Goal: Transaction & Acquisition: Purchase product/service

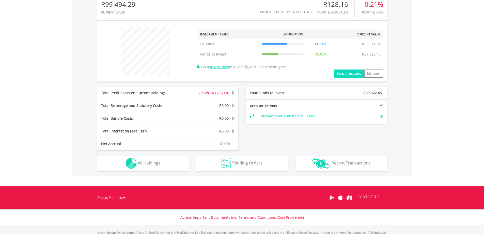
scroll to position [146, 0]
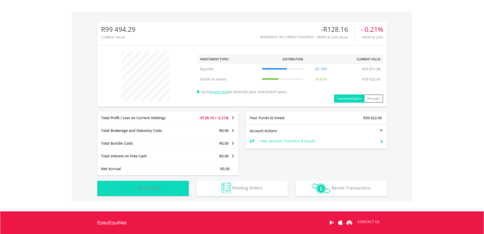
click at [162, 189] on button "Holdings All Holdings" at bounding box center [143, 188] width 92 height 15
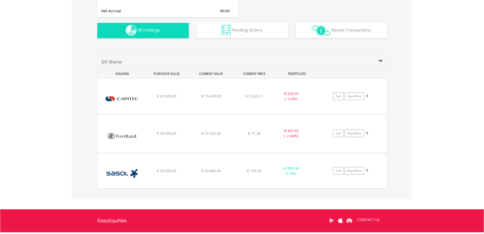
scroll to position [301, 0]
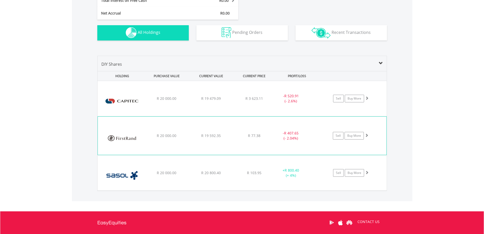
click at [177, 116] on div "﻿ Firstrand Limited R 20 000.00 R 19 592.35 R 77.38 - R 407.65 (- 2.04%) Sell B…" at bounding box center [242, 98] width 289 height 35
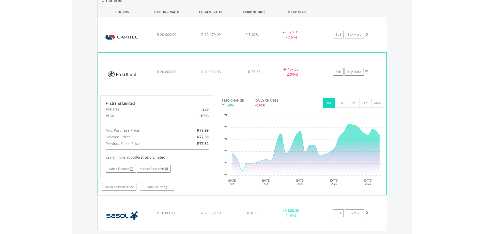
scroll to position [377, 0]
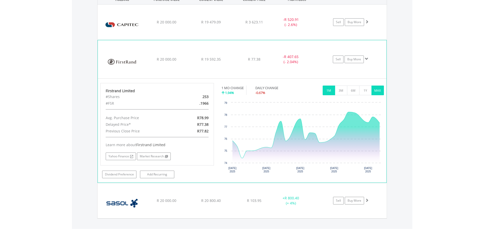
click at [376, 90] on button "MAX" at bounding box center [378, 90] width 12 height 10
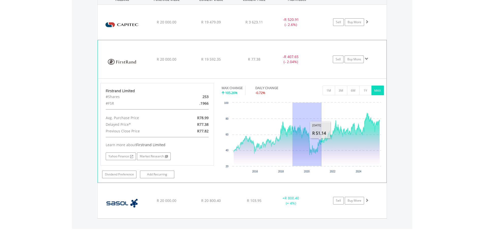
drag, startPoint x: 293, startPoint y: 132, endPoint x: 322, endPoint y: 125, distance: 30.3
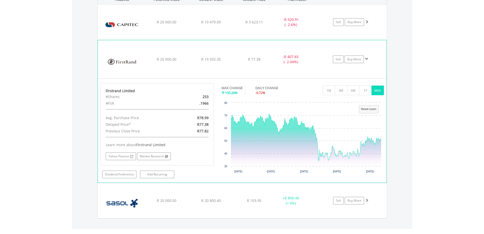
click at [195, 40] on div "﻿ Firstrand Limited R 20 000.00 R 19 592.35 R 77.38 - R 407.65 (- 2.04%) Sell B…" at bounding box center [242, 22] width 289 height 35
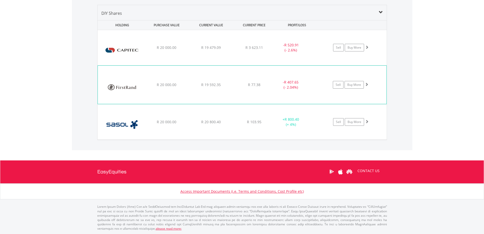
click at [195, 47] on div "R 19 479.09" at bounding box center [210, 47] width 43 height 5
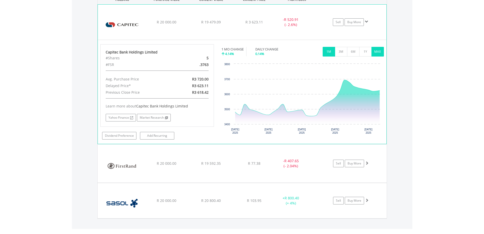
click at [376, 53] on button "MAX" at bounding box center [378, 52] width 12 height 10
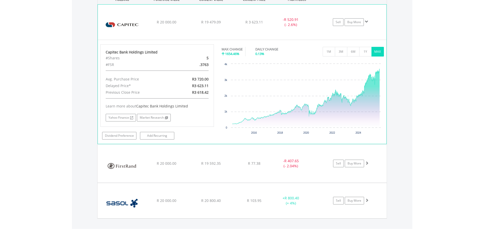
click at [126, 18] on img at bounding box center [122, 24] width 44 height 27
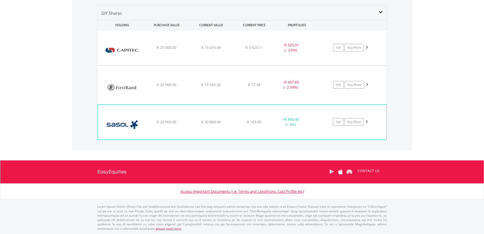
click at [187, 65] on div "﻿ Sasol Limited R 20 000.00 R 20 800.40 R 103.95 + R 800.40 (+ 4%) Sell Buy More" at bounding box center [242, 47] width 289 height 35
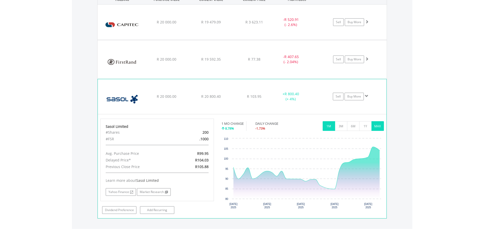
click at [381, 123] on button "MAX" at bounding box center [378, 126] width 12 height 10
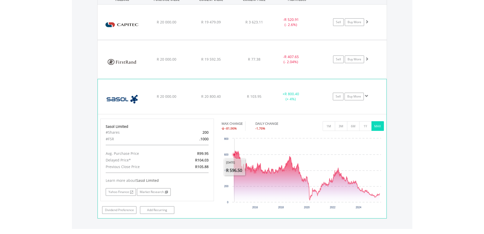
click at [235, 147] on rect "Interactive chart" at bounding box center [303, 174] width 162 height 76
drag, startPoint x: 241, startPoint y: 124, endPoint x: 230, endPoint y: 127, distance: 11.2
click at [230, 127] on div "MAX CHANGE -81.96%" at bounding box center [234, 125] width 24 height 9
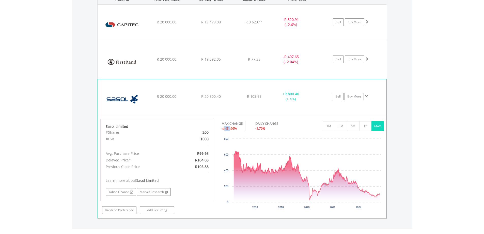
click at [124, 88] on img at bounding box center [122, 98] width 44 height 27
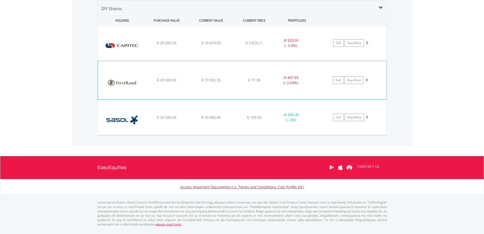
scroll to position [356, 0]
